Goal: Task Accomplishment & Management: Use online tool/utility

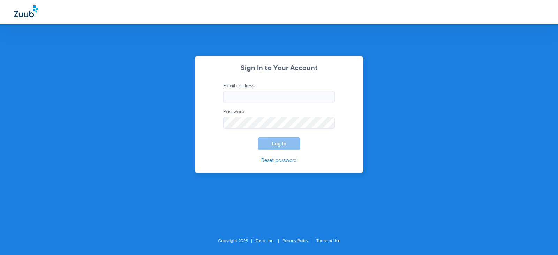
click at [275, 99] on input "Email address" at bounding box center [279, 97] width 112 height 12
type input "[EMAIL_ADDRESS][DOMAIN_NAME]"
click at [291, 129] on form "Email address [EMAIL_ADDRESS][DOMAIN_NAME] Password Log In" at bounding box center [279, 116] width 132 height 68
click at [293, 143] on button "Log In" at bounding box center [279, 143] width 43 height 13
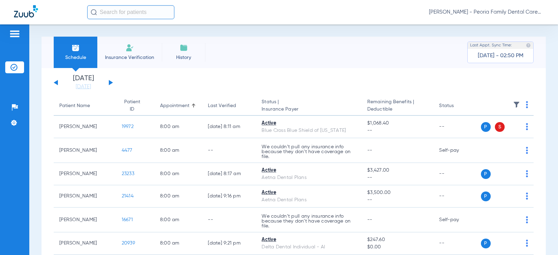
click at [111, 84] on div "[DATE] [DATE] [DATE] [DATE] [DATE] [DATE] [DATE] [DATE] [DATE] [DATE] [DATE] [D…" at bounding box center [83, 82] width 59 height 15
click at [111, 83] on button at bounding box center [111, 82] width 4 height 5
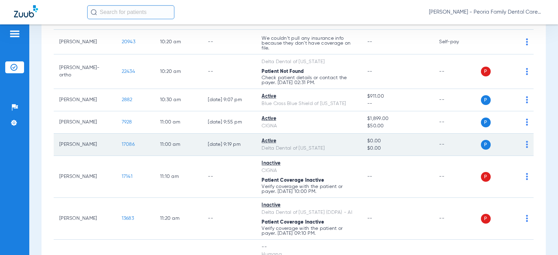
scroll to position [528, 0]
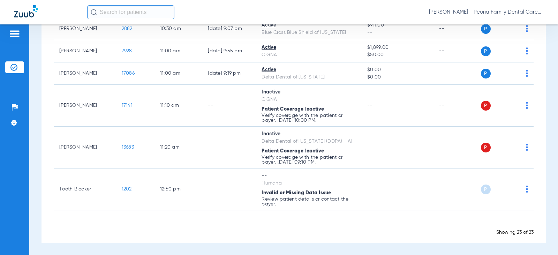
drag, startPoint x: 350, startPoint y: 233, endPoint x: 348, endPoint y: 220, distance: 13.1
click at [351, 233] on div "Showing 23 of 23" at bounding box center [294, 232] width 480 height 7
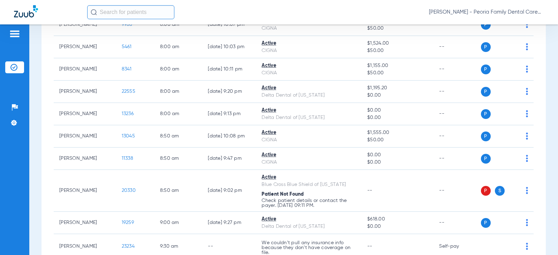
scroll to position [40, 0]
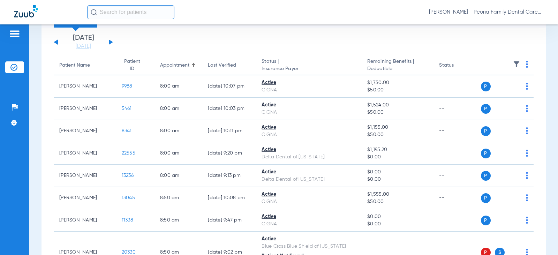
click at [54, 41] on div "[DATE] [DATE] [DATE] [DATE] [DATE] [DATE] [DATE] [DATE] [DATE] [DATE] [DATE] [D…" at bounding box center [83, 41] width 59 height 15
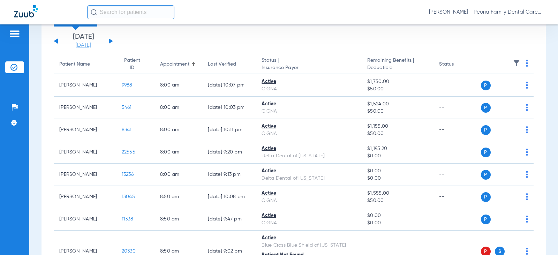
scroll to position [0, 0]
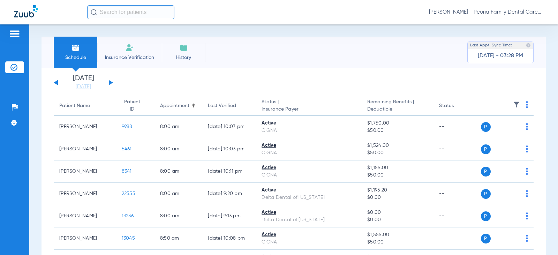
click at [56, 81] on button at bounding box center [56, 82] width 4 height 5
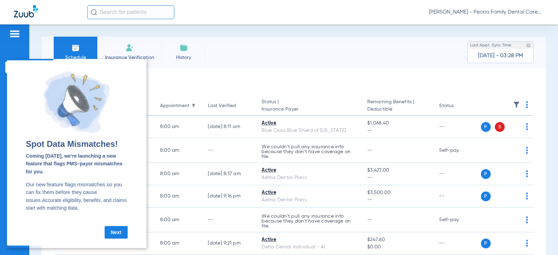
click at [120, 235] on link "Next" at bounding box center [116, 232] width 23 height 13
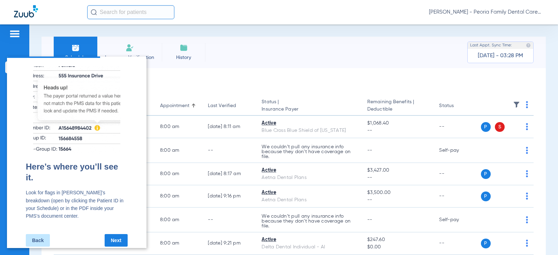
click at [240, 66] on div "Schedule Insurance Verification History Last Appt. Sync Time: [DATE] - 03:28 PM" at bounding box center [293, 52] width 504 height 31
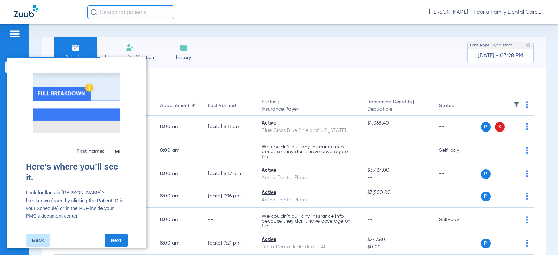
click at [258, 41] on div "Schedule Insurance Verification History Last Appt. Sync Time: [DATE] - 03:28 PM" at bounding box center [293, 52] width 504 height 31
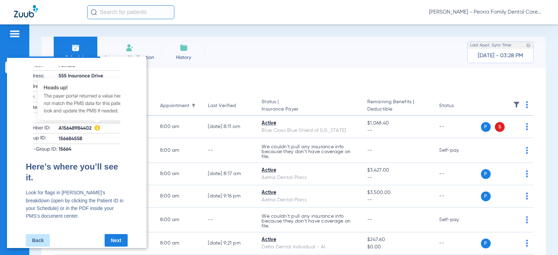
click at [40, 234] on link "Back" at bounding box center [38, 240] width 24 height 13
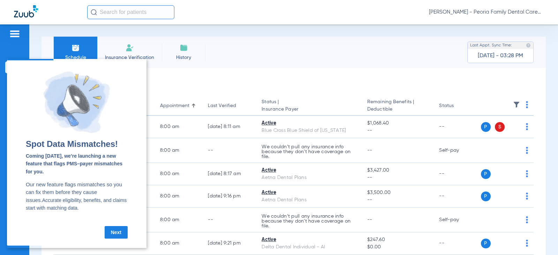
click at [115, 236] on link "Next" at bounding box center [116, 232] width 23 height 13
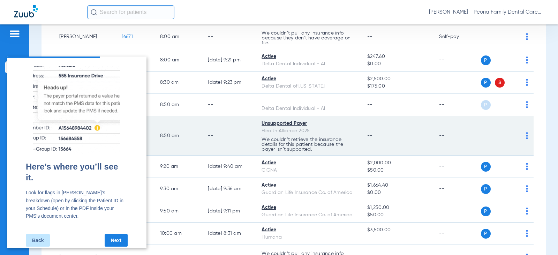
scroll to position [279, 0]
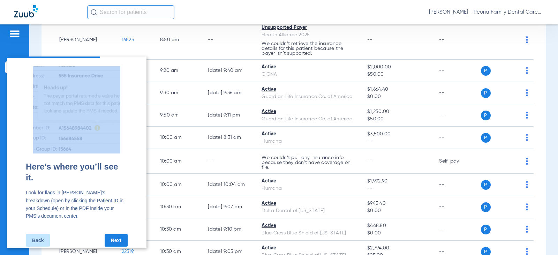
drag, startPoint x: 97, startPoint y: 61, endPoint x: 380, endPoint y: 46, distance: 283.4
click at [146, 56] on html "Here’s where you’ll see it. Look for flags in Zuub’s breakdown (open by clickin…" at bounding box center [76, 151] width 139 height 191
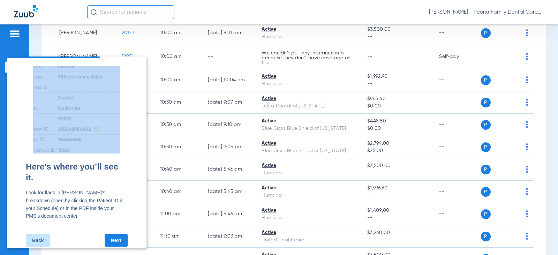
click at [119, 234] on link "Next" at bounding box center [116, 240] width 23 height 13
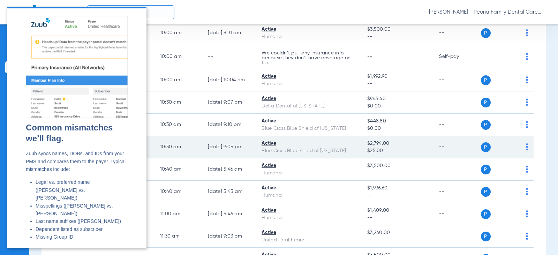
click at [169, 149] on td "10:30 AM" at bounding box center [178, 147] width 48 height 22
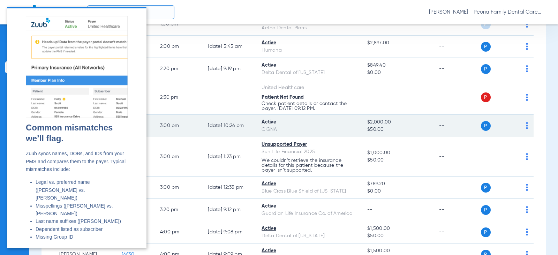
scroll to position [871, 0]
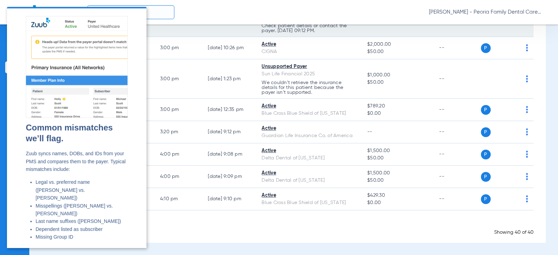
drag, startPoint x: 123, startPoint y: 6, endPoint x: 338, endPoint y: 30, distance: 216.6
click at [338, 30] on p "Check patient details or contact the payer. [DATE] 09:12 PM." at bounding box center [308, 28] width 94 height 10
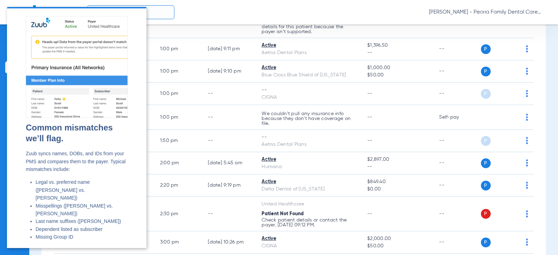
scroll to position [627, 0]
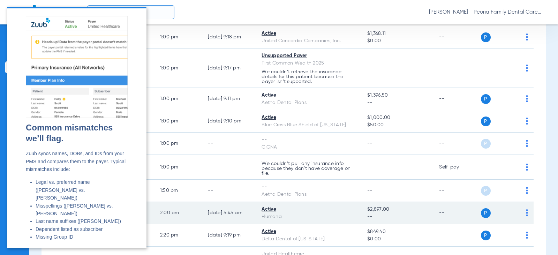
click at [298, 213] on div "Humana" at bounding box center [308, 216] width 94 height 7
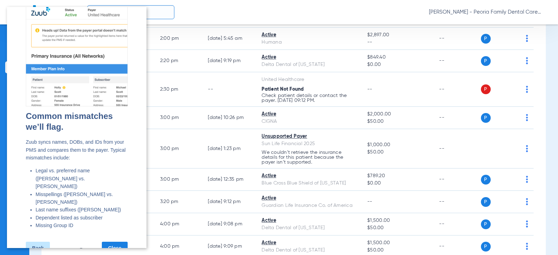
scroll to position [18, 0]
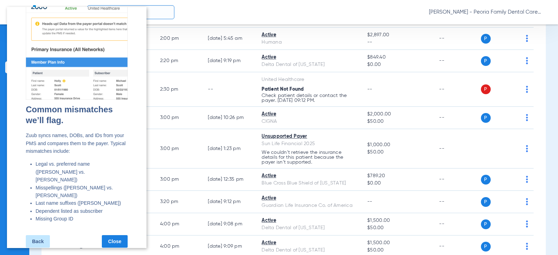
click at [117, 235] on link "Close" at bounding box center [115, 241] width 26 height 13
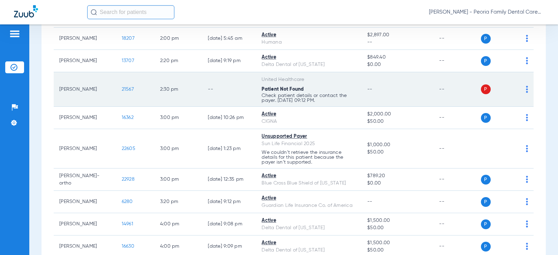
click at [123, 88] on span "21567" at bounding box center [128, 89] width 12 height 5
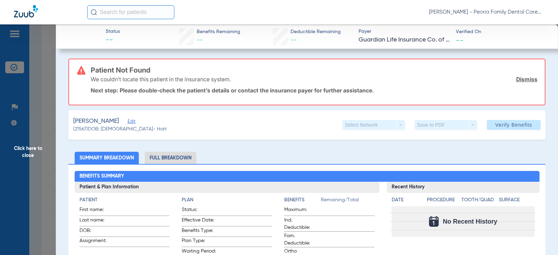
click at [524, 79] on link "Dismiss" at bounding box center [526, 79] width 21 height 7
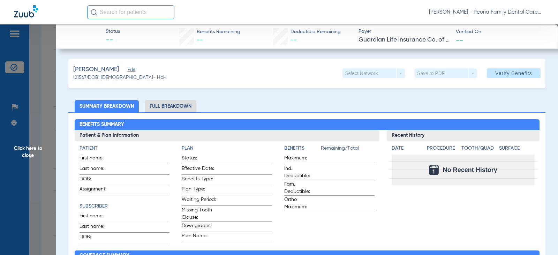
click at [30, 149] on span "Click here to close" at bounding box center [28, 151] width 56 height 255
